Goal: Check status: Check status

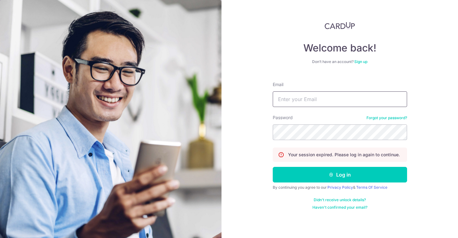
type input "[PERSON_NAME][EMAIL_ADDRESS][DOMAIN_NAME]"
click at [339, 175] on button "Log in" at bounding box center [339, 175] width 134 height 16
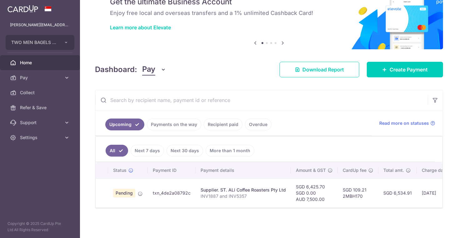
scroll to position [32, 0]
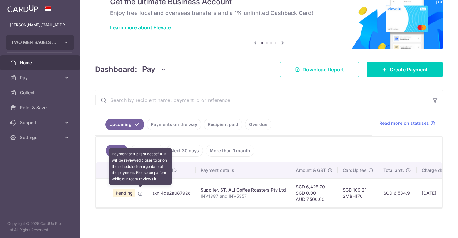
click at [140, 192] on icon at bounding box center [140, 193] width 5 height 5
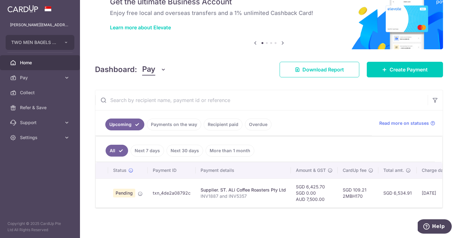
scroll to position [0, 0]
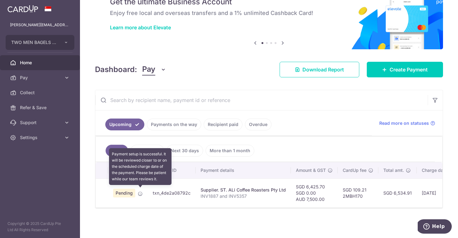
click at [140, 192] on icon at bounding box center [140, 193] width 5 height 5
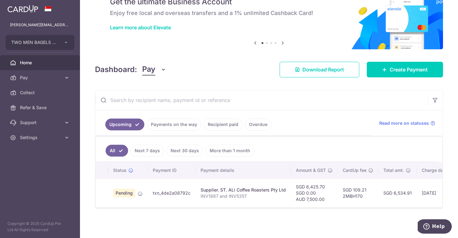
click at [156, 203] on td "txn_4de2a08792c" at bounding box center [172, 193] width 48 height 29
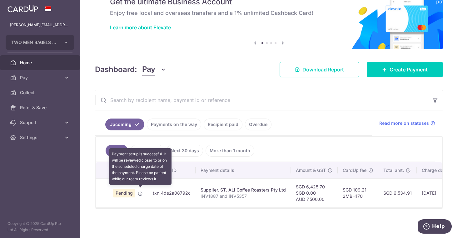
click at [139, 193] on icon at bounding box center [140, 193] width 5 height 5
click at [141, 193] on icon at bounding box center [140, 193] width 5 height 5
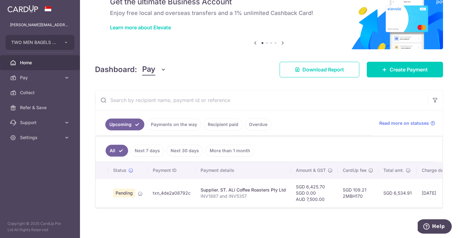
click at [43, 62] on span "Home" at bounding box center [40, 63] width 41 height 6
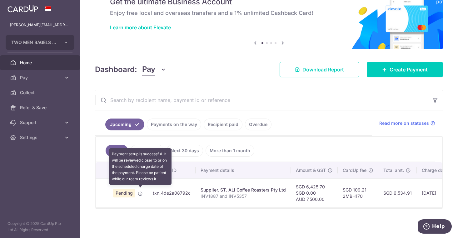
click at [145, 192] on td "Pending Payment setup is successful. It will be reviewed closer to or on the sc…" at bounding box center [128, 193] width 40 height 29
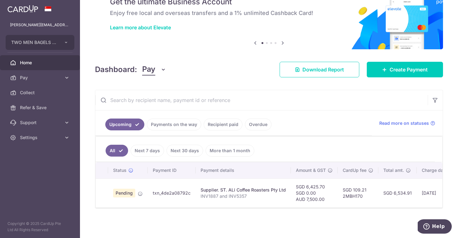
click at [143, 193] on td "Pending" at bounding box center [128, 193] width 40 height 29
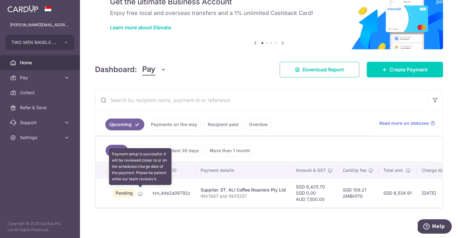
click at [142, 193] on icon at bounding box center [140, 193] width 5 height 5
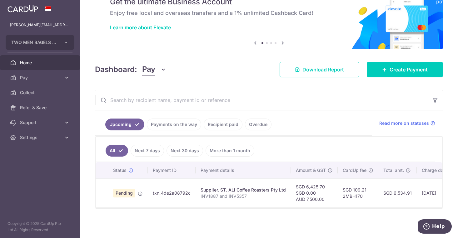
click at [32, 64] on span "Home" at bounding box center [40, 63] width 41 height 6
